Goal: Task Accomplishment & Management: Manage account settings

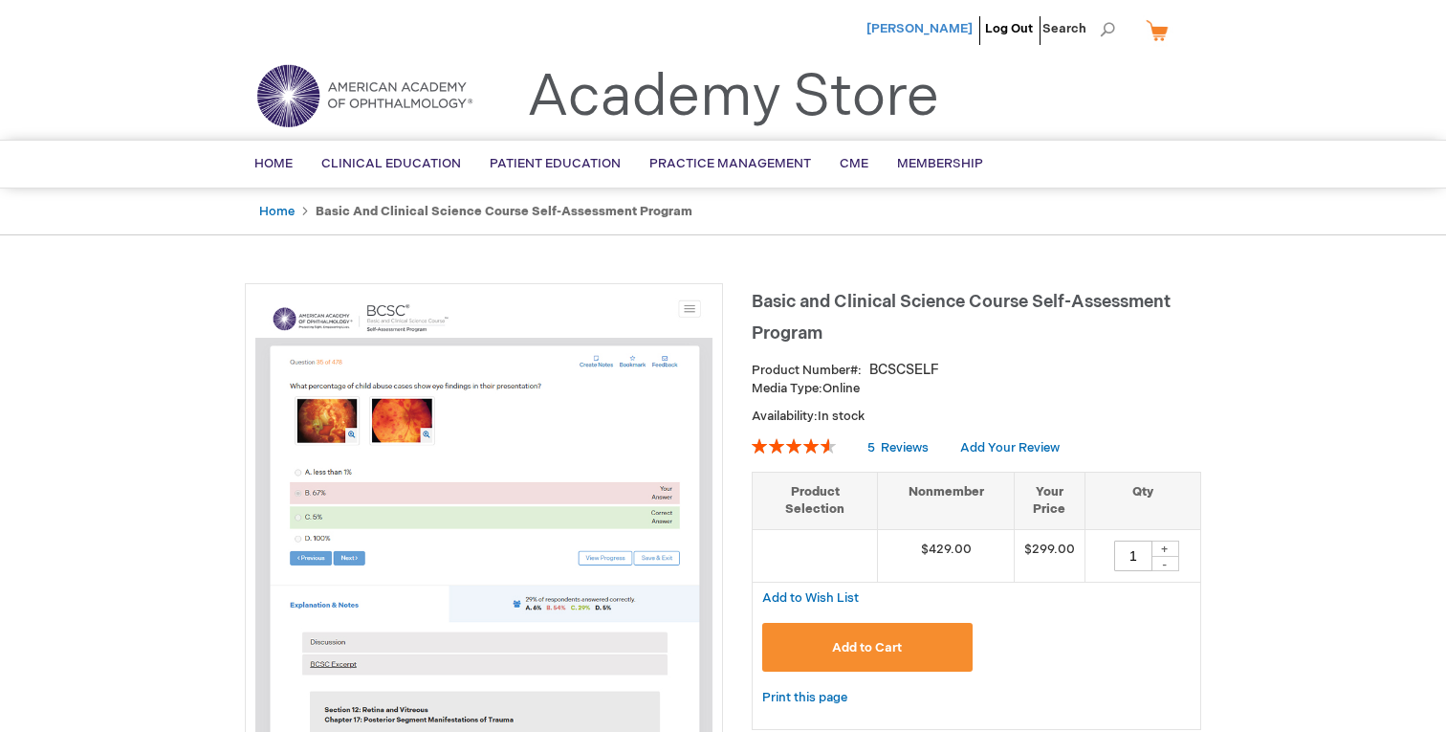
click at [921, 22] on span "[PERSON_NAME]" at bounding box center [920, 28] width 106 height 15
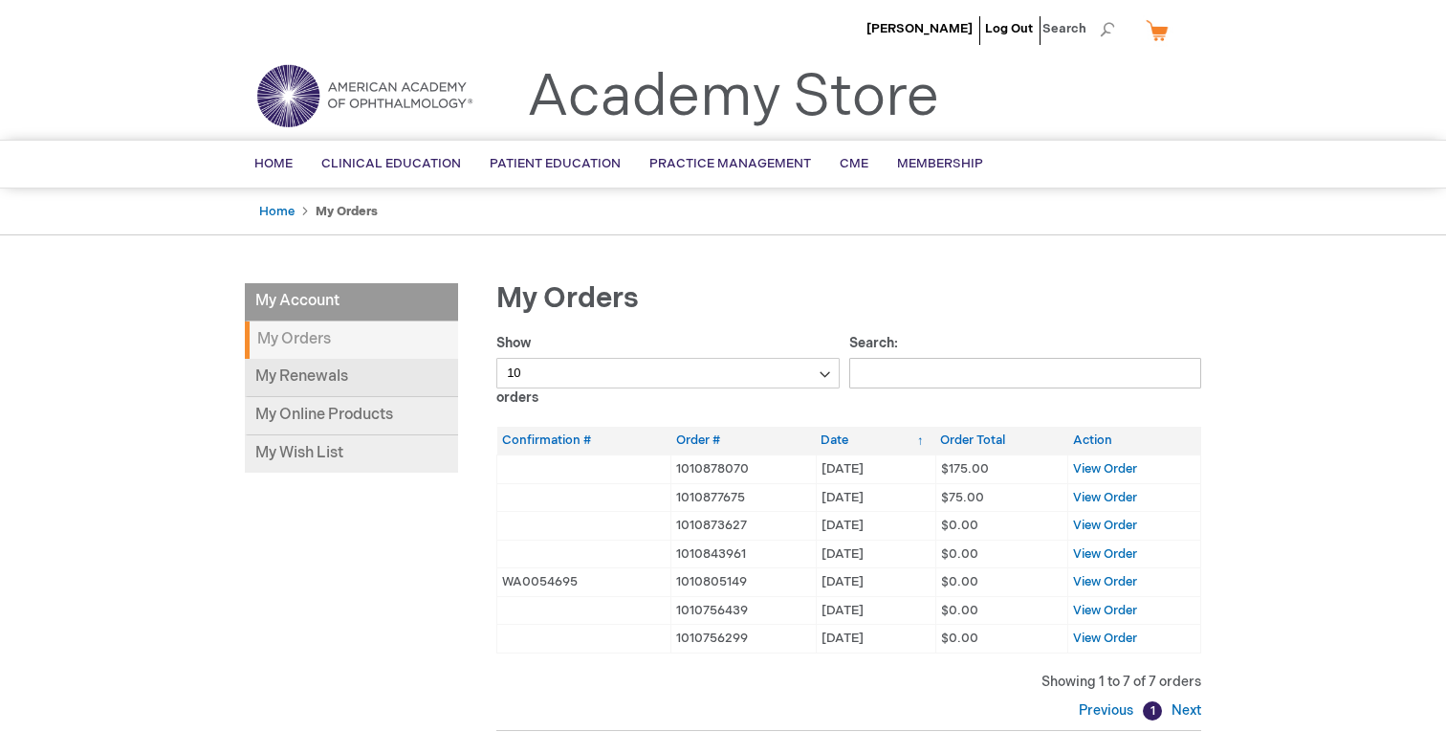
click at [297, 383] on link "My Renewals" at bounding box center [351, 378] width 213 height 38
click at [311, 560] on div "My Account My Account My Orders My Renewals My Online Products My Wish List My …" at bounding box center [723, 554] width 957 height 543
click at [308, 417] on link "My Online Products" at bounding box center [351, 416] width 213 height 38
click at [213, 505] on div "[PERSON_NAME] Log Out Search My Cart CLOSE RECENTLY ADDED ITEM(S) Close There a…" at bounding box center [723, 577] width 1446 height 1154
click at [337, 512] on div "My Account My Account My Orders My Renewals My Online Products My Wish List My …" at bounding box center [723, 554] width 957 height 543
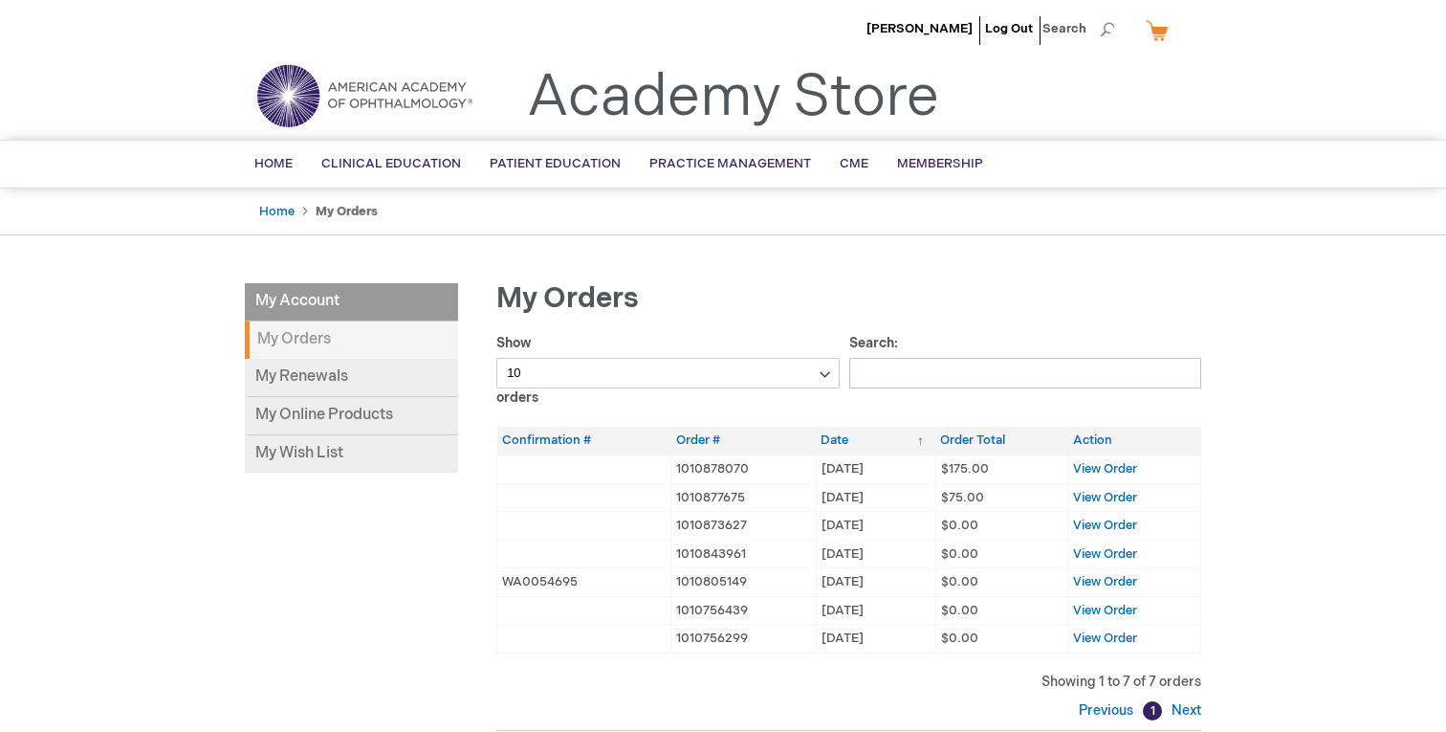
click at [337, 512] on div "My Account My Account My Orders My Renewals My Online Products My Wish List My …" at bounding box center [723, 554] width 957 height 543
click at [297, 412] on link "My Online Products" at bounding box center [351, 416] width 213 height 38
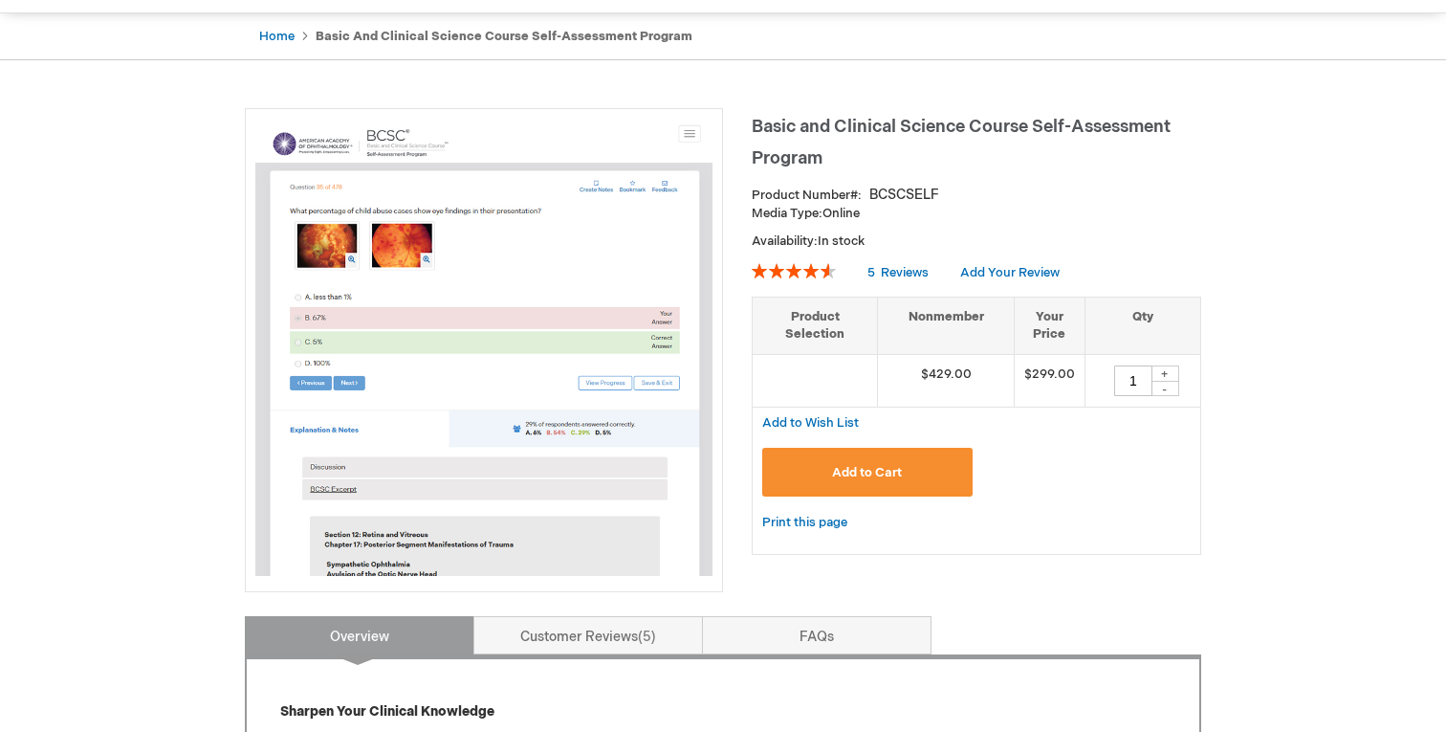
scroll to position [180, 0]
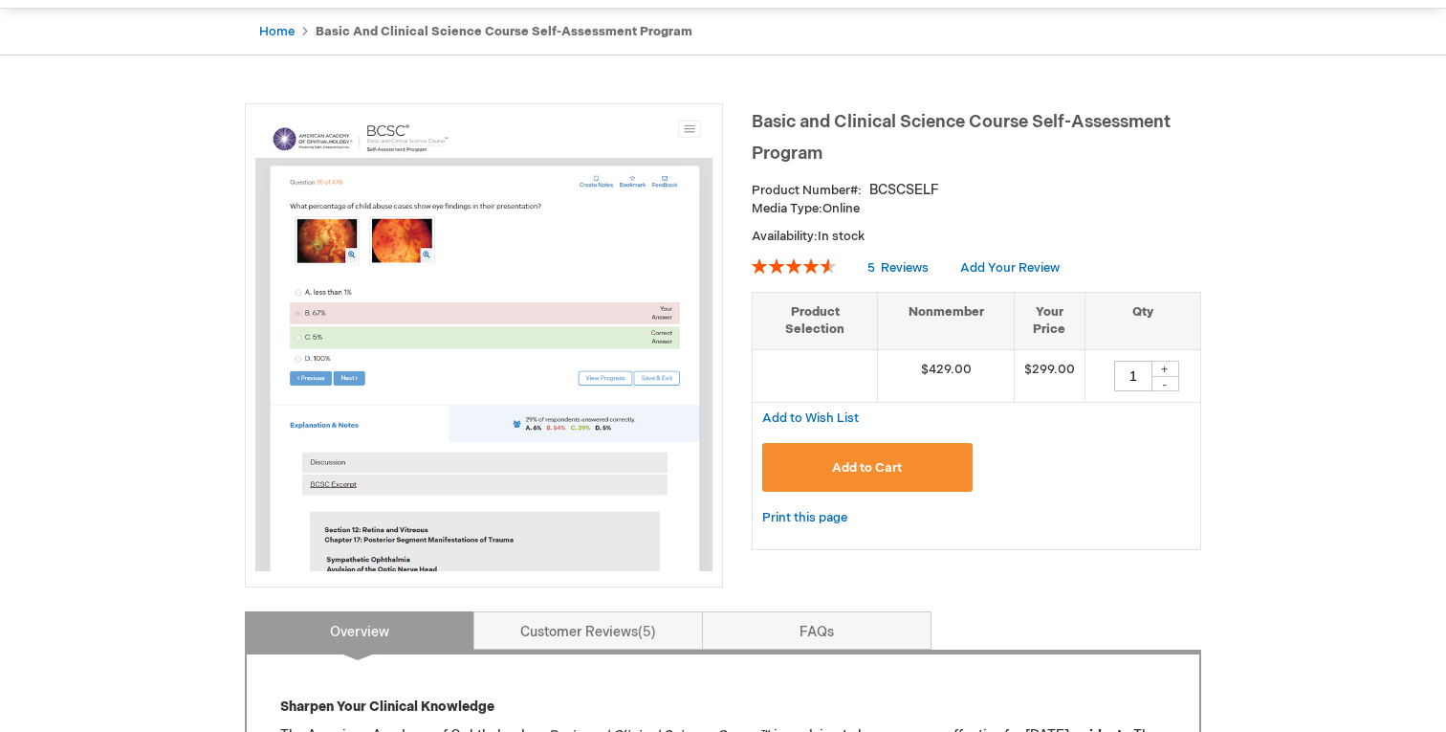
click at [603, 351] on img at bounding box center [483, 342] width 457 height 457
click at [688, 130] on img at bounding box center [483, 342] width 457 height 457
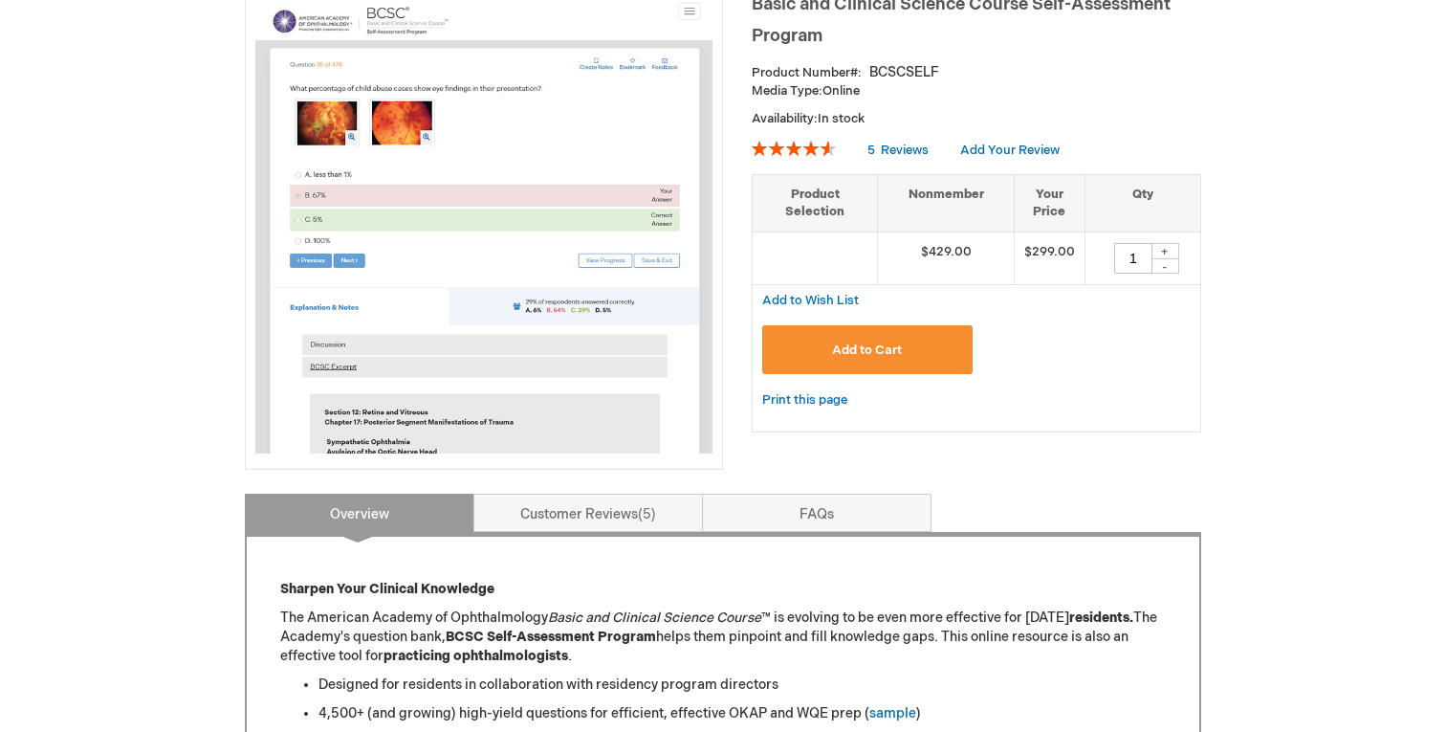
scroll to position [278, 0]
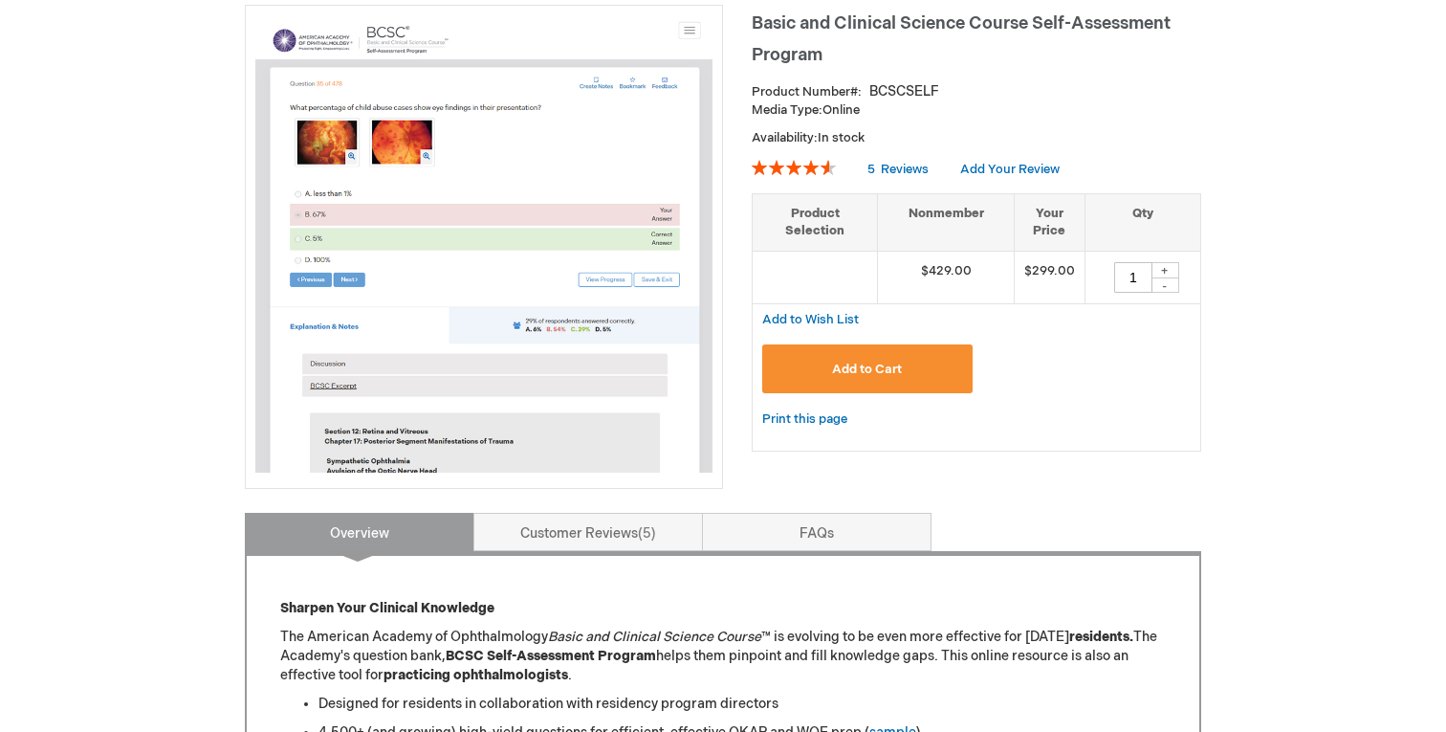
click at [841, 225] on th "Product Selection" at bounding box center [815, 221] width 125 height 57
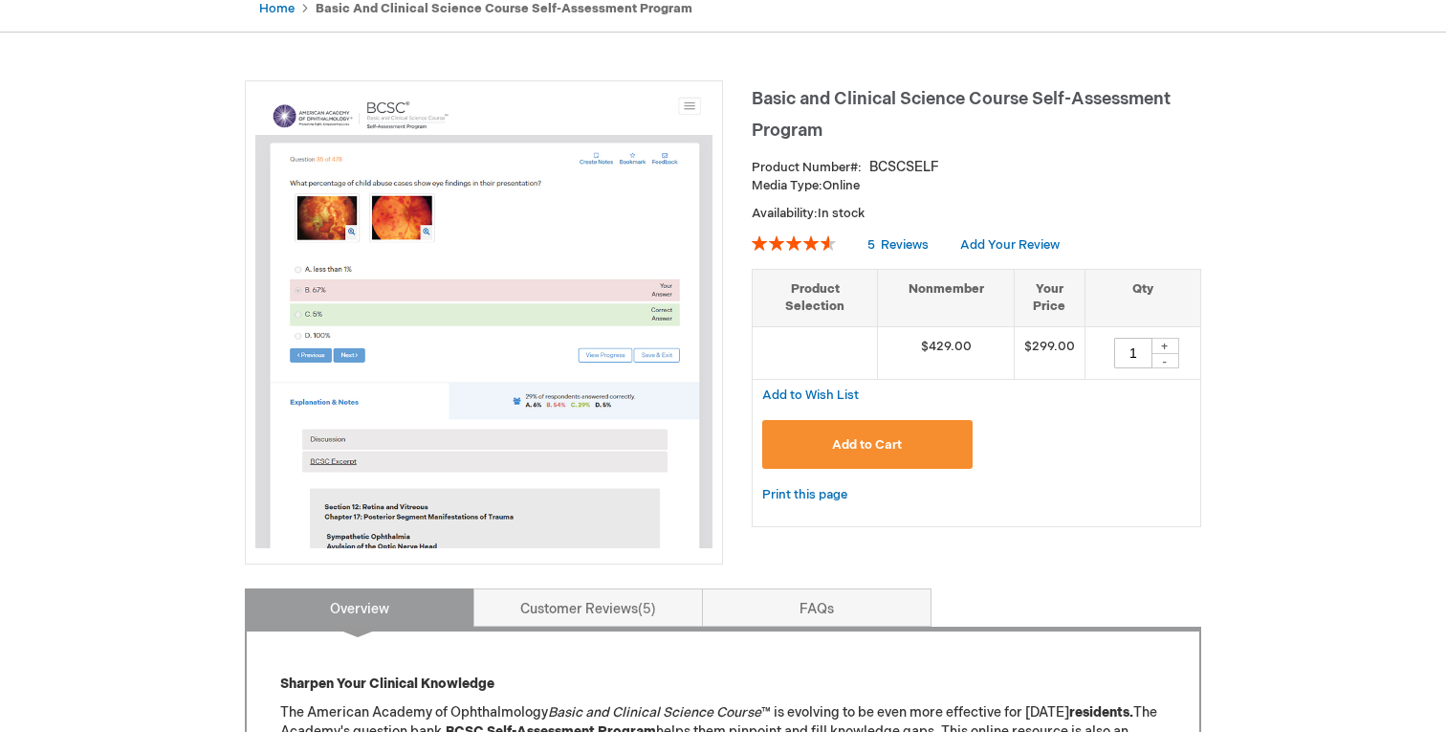
scroll to position [165, 0]
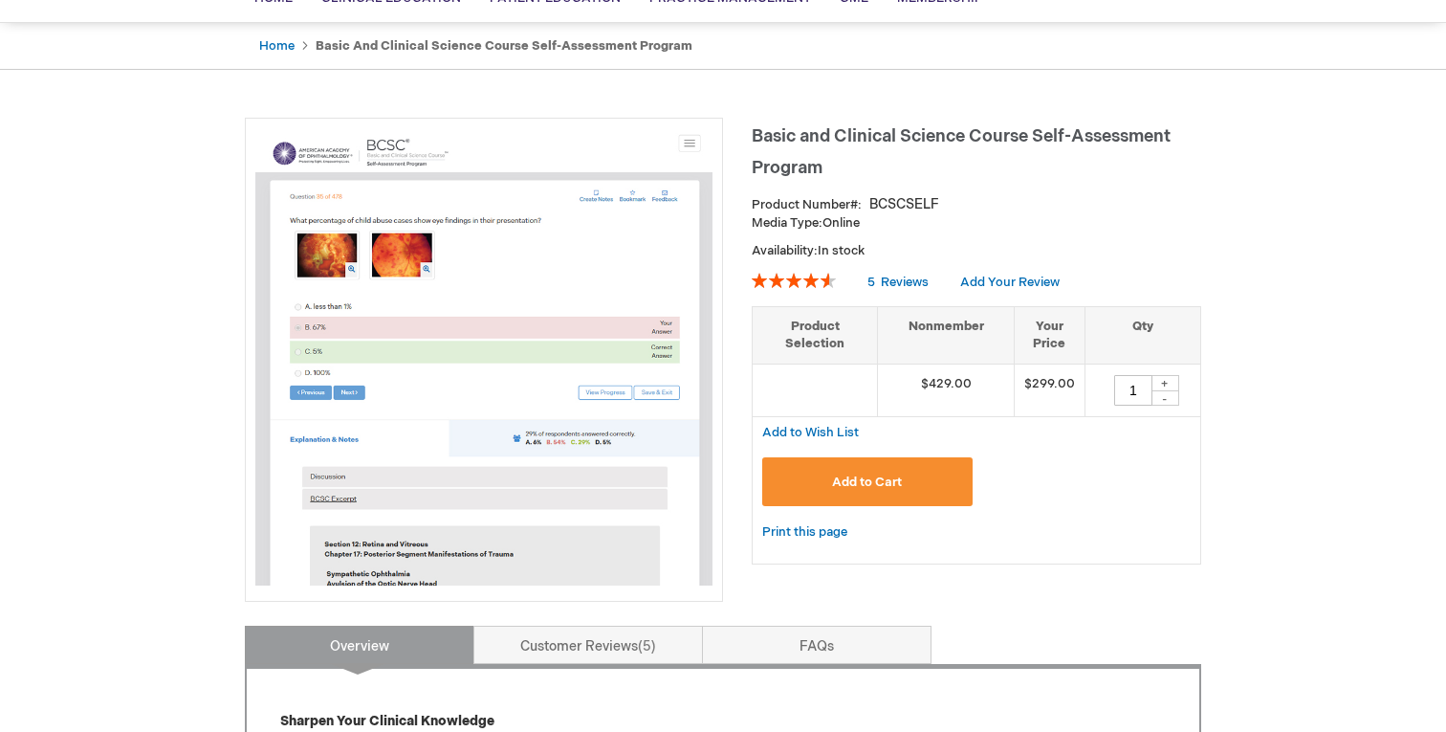
click at [874, 221] on p "Media Type: Online" at bounding box center [977, 223] width 450 height 18
click at [852, 222] on p "Media Type: Online" at bounding box center [977, 223] width 450 height 18
click at [881, 134] on span "Basic and Clinical Science Course Self-Assessment Program" at bounding box center [961, 152] width 419 height 52
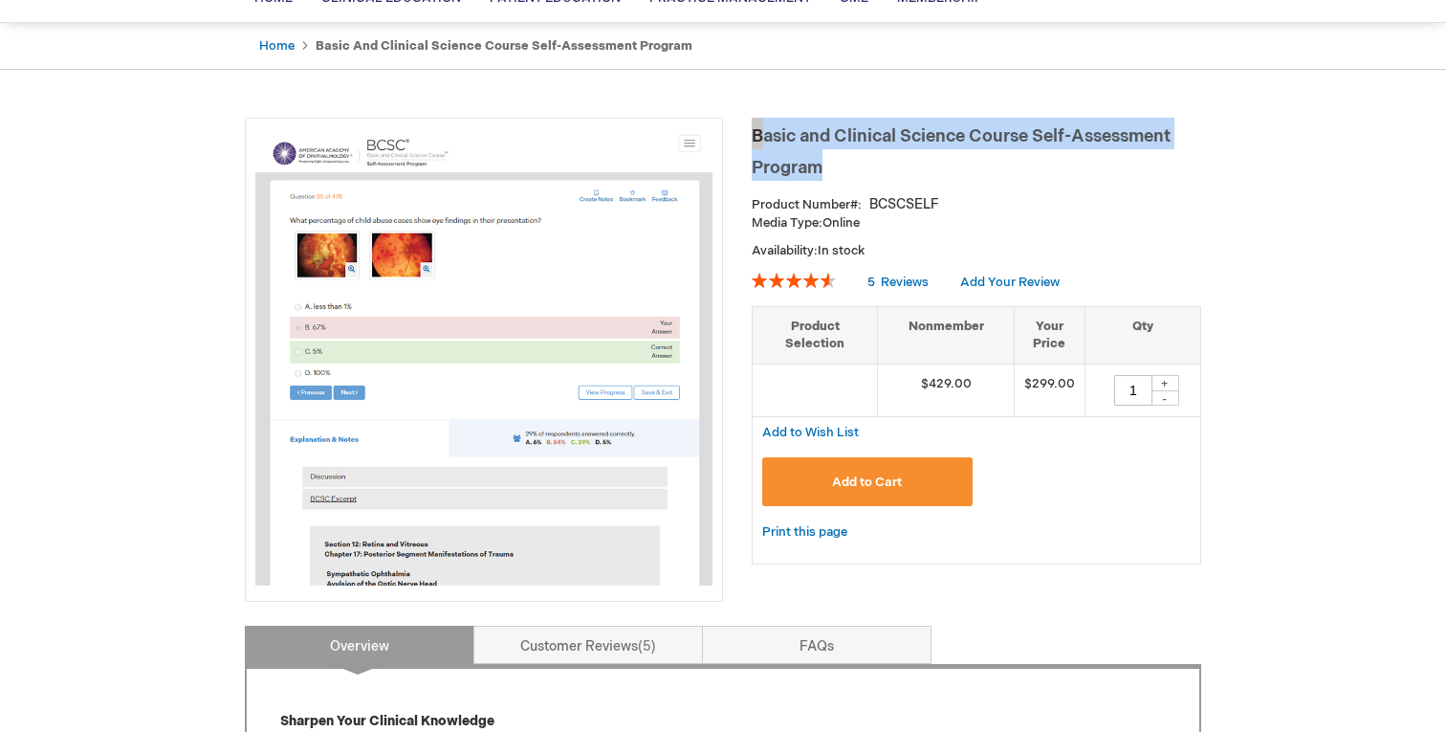
drag, startPoint x: 827, startPoint y: 168, endPoint x: 754, endPoint y: 131, distance: 82.6
click at [754, 131] on h1 "Basic and Clinical Science Course Self-Assessment Program" at bounding box center [977, 149] width 450 height 63
click at [881, 160] on h1 "Basic and Clinical Science Course Self-Assessment Program" at bounding box center [977, 149] width 450 height 63
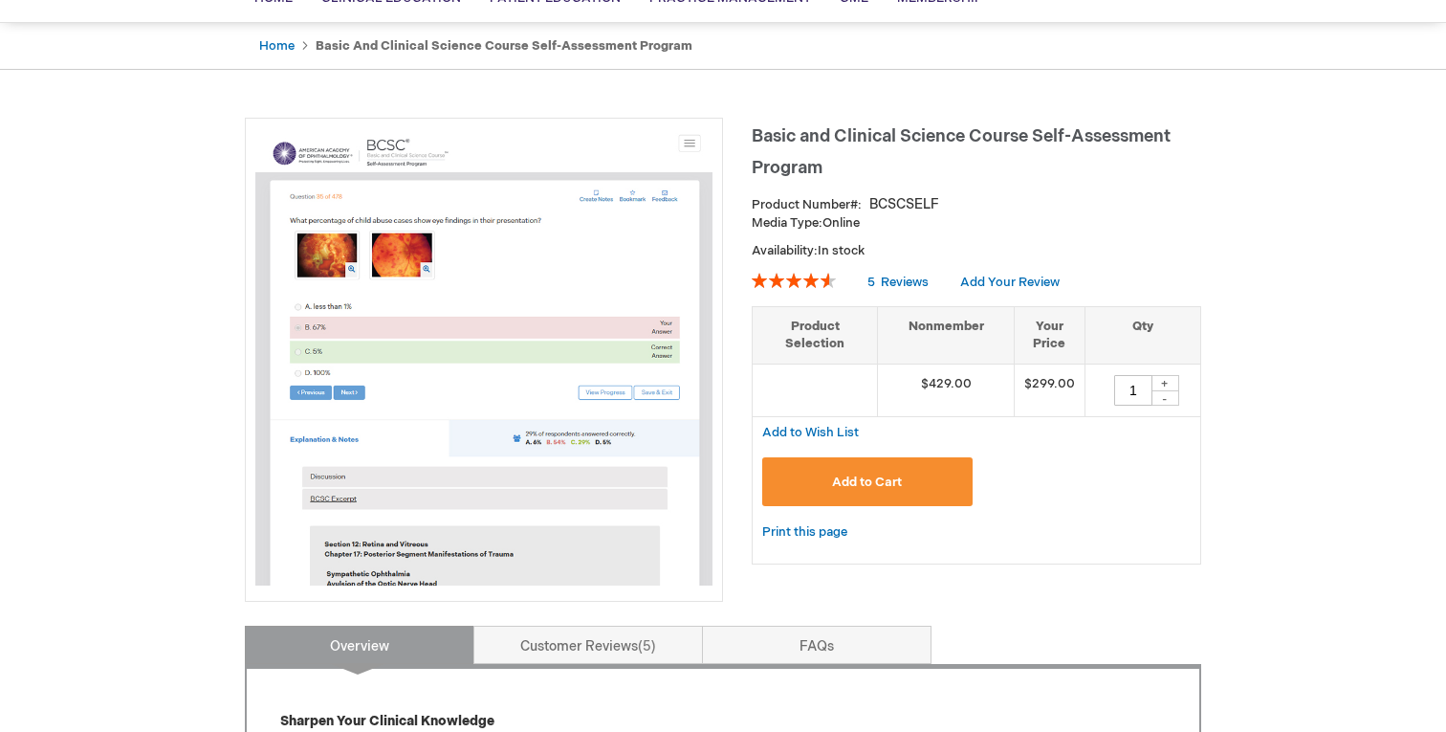
click at [846, 160] on h1 "Basic and Clinical Science Course Self-Assessment Program" at bounding box center [977, 149] width 450 height 63
click at [846, 164] on h1 "Basic and Clinical Science Course Self-Assessment Program" at bounding box center [977, 149] width 450 height 63
click at [844, 175] on h1 "Basic and Clinical Science Course Self-Assessment Program" at bounding box center [977, 149] width 450 height 63
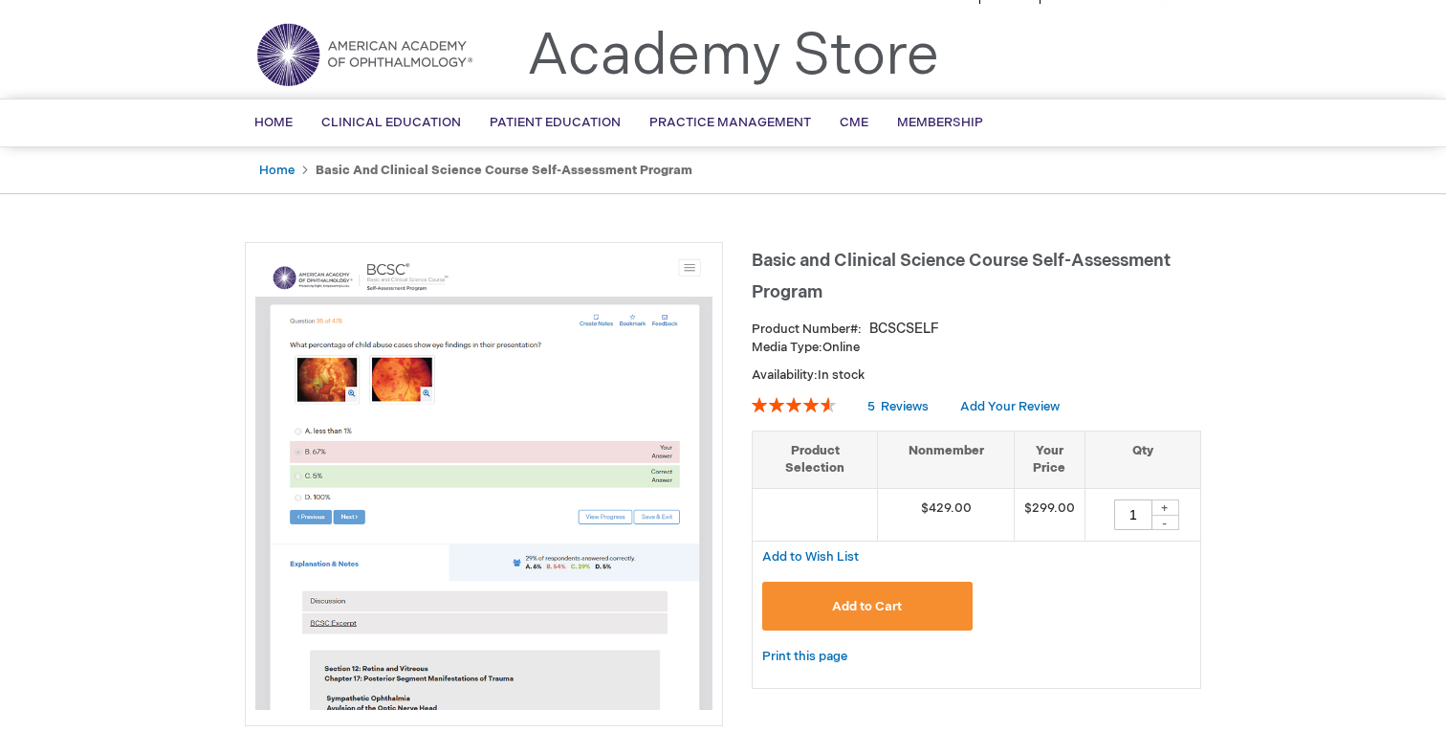
scroll to position [0, 0]
